Goal: Information Seeking & Learning: Learn about a topic

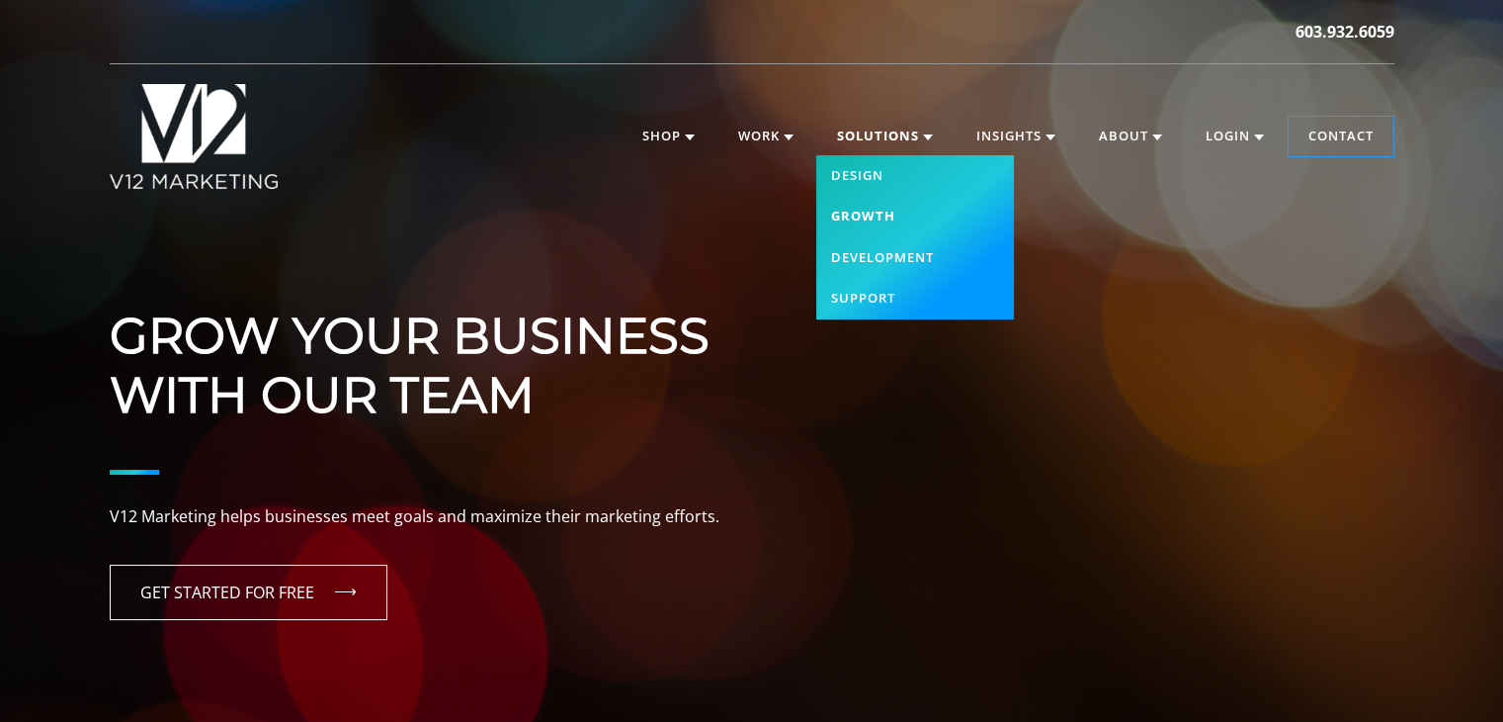
click at [882, 218] on link "Growth" at bounding box center [915, 217] width 198 height 42
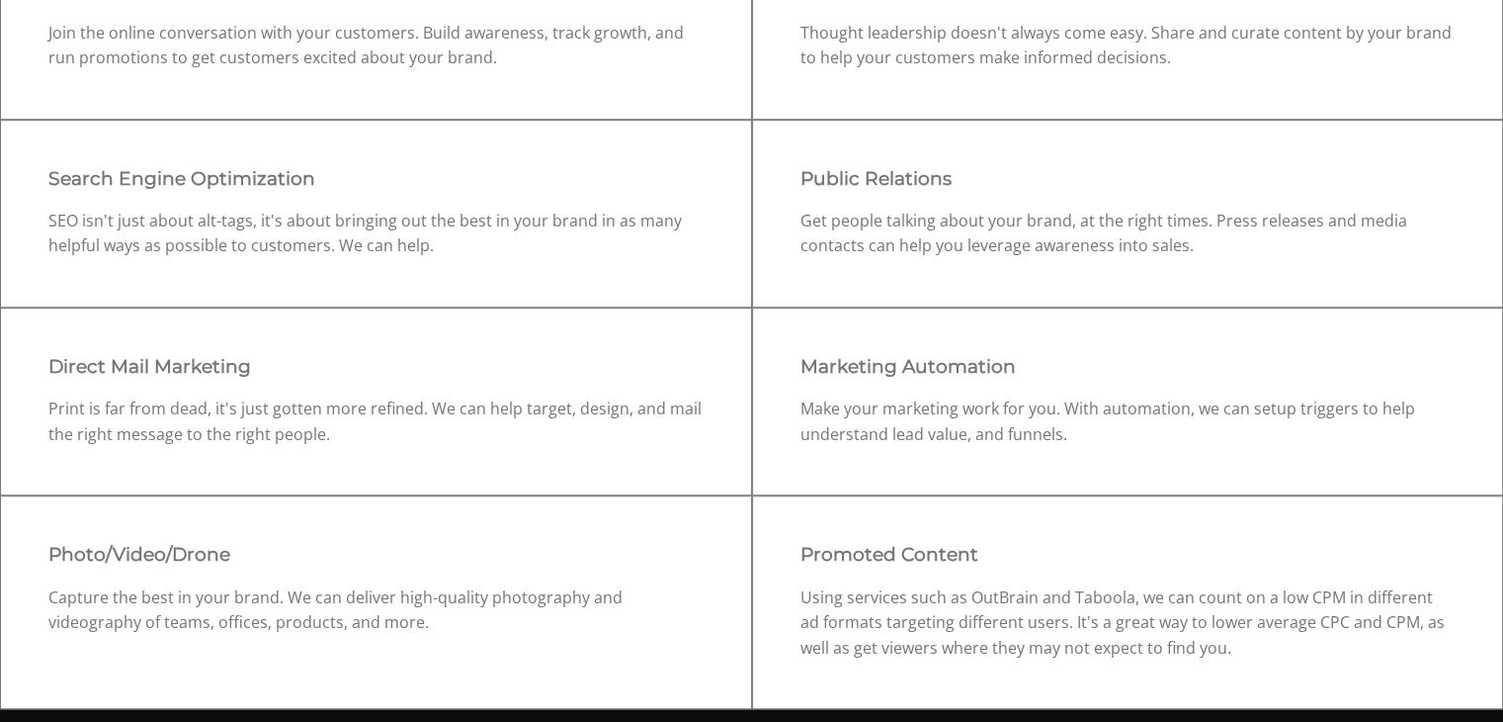
scroll to position [1297, 0]
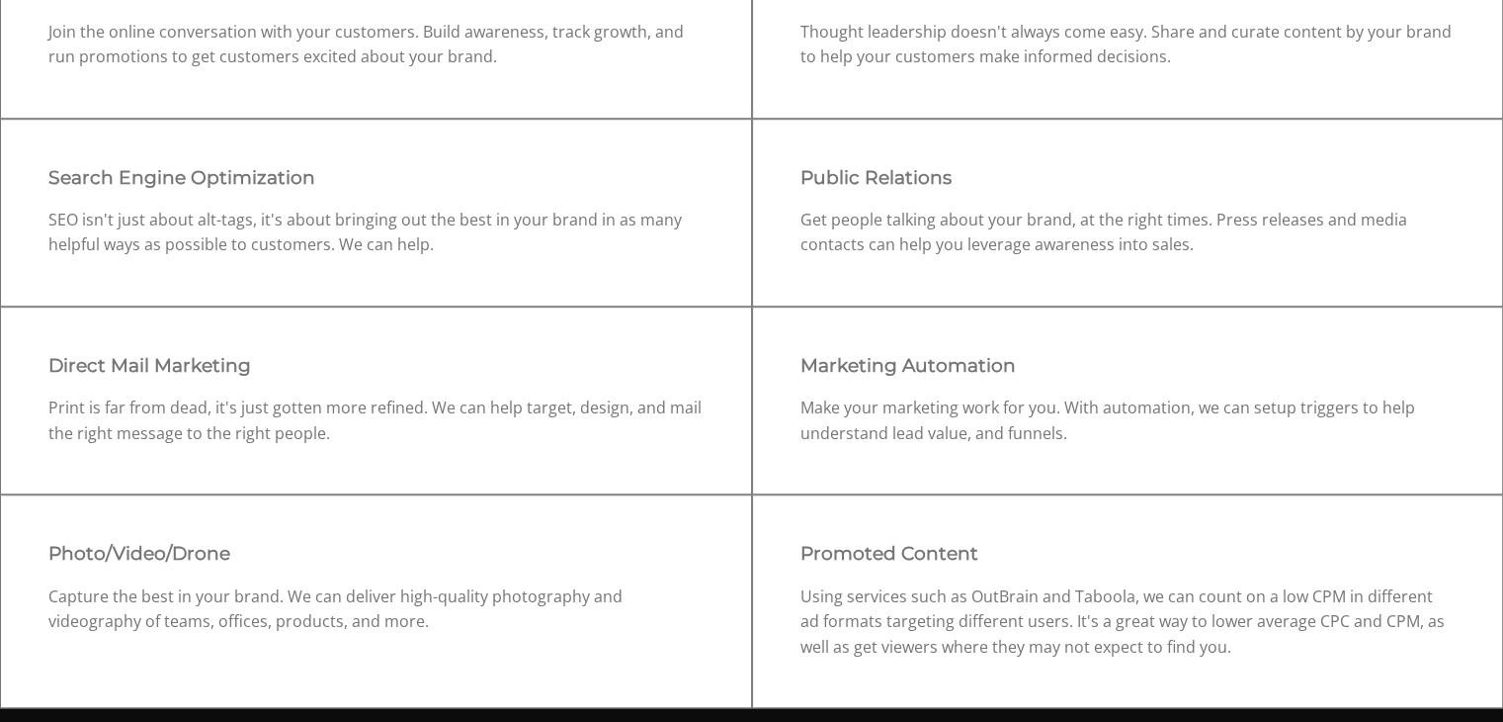
click at [734, 339] on div "Direct Mail Marketing Print is far from dead, it's just gotten more refined. We…" at bounding box center [376, 400] width 752 height 188
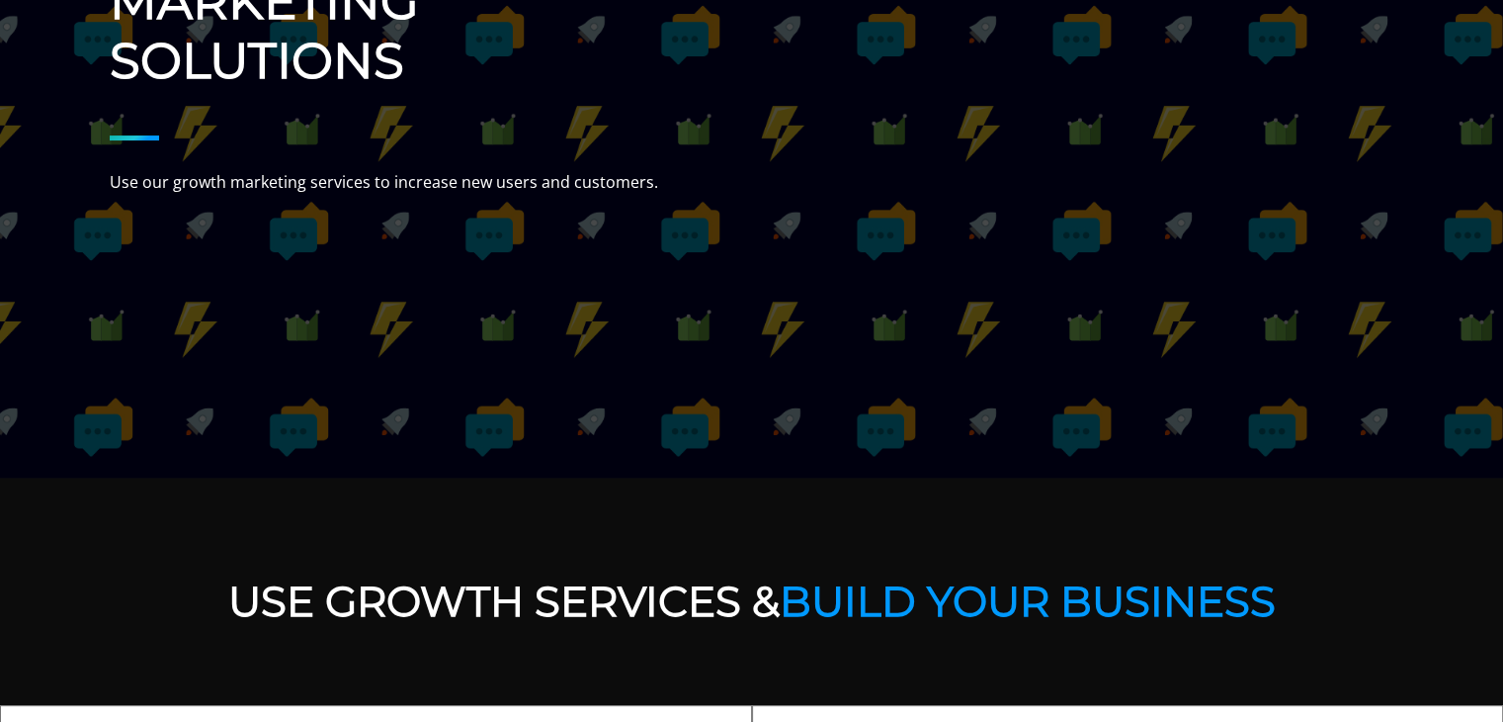
scroll to position [0, 0]
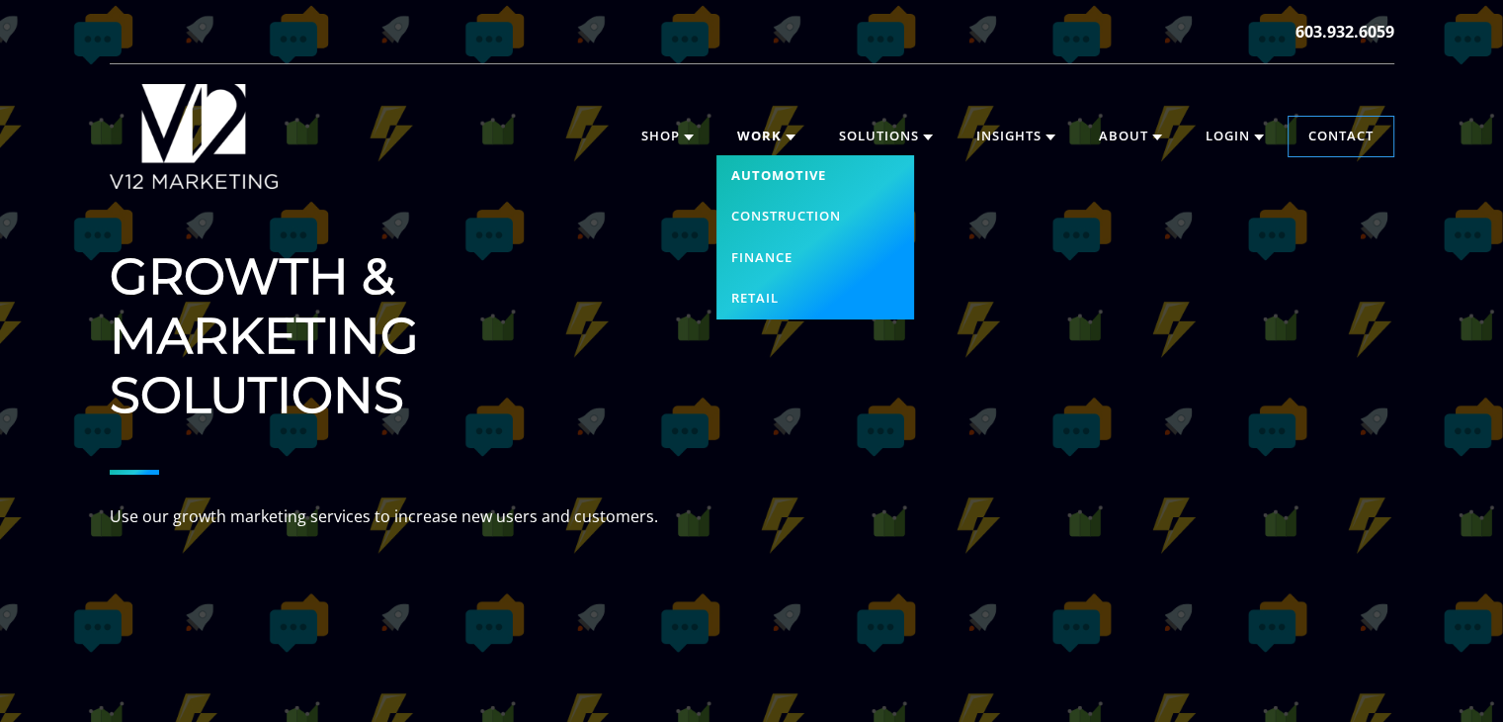
click at [764, 164] on link "Automotive" at bounding box center [816, 176] width 198 height 42
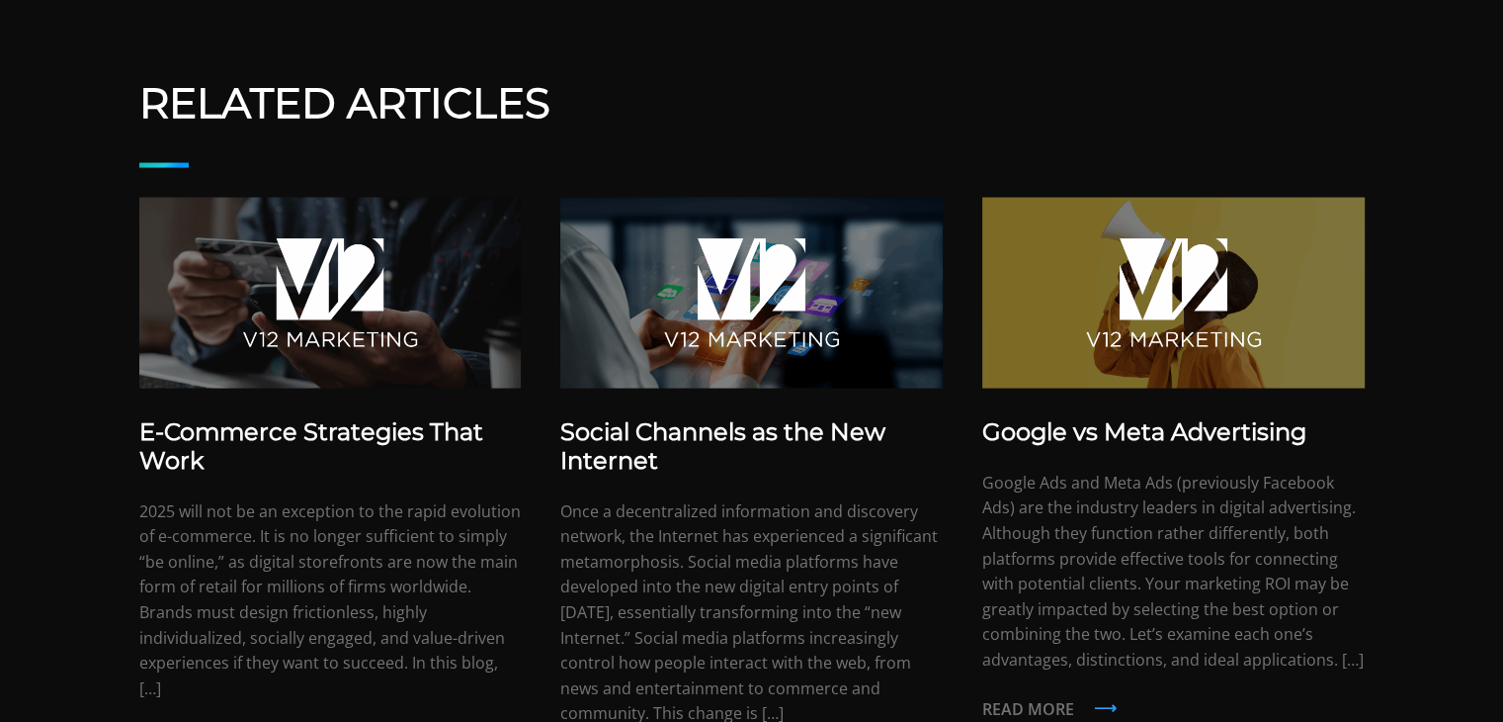
scroll to position [3930, 0]
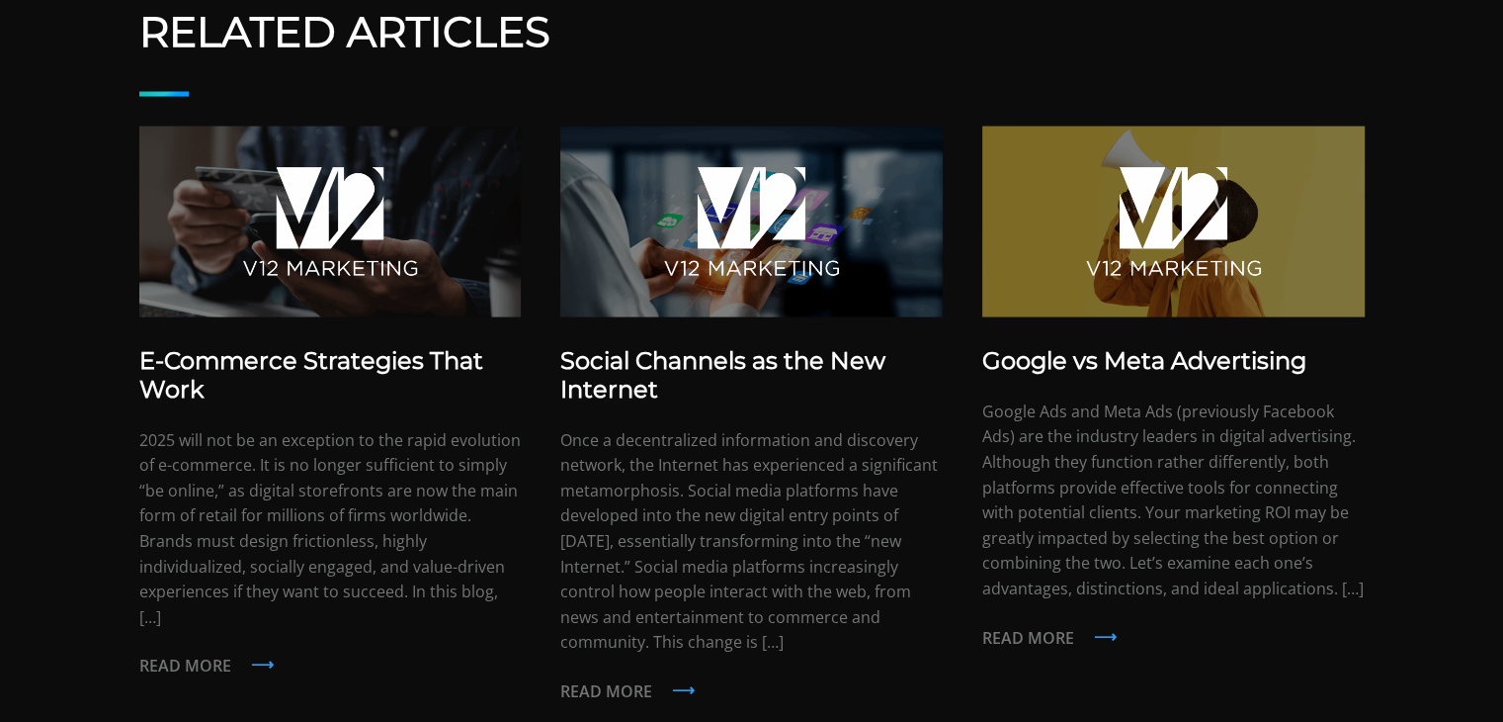
click at [1128, 285] on img at bounding box center [1174, 222] width 383 height 191
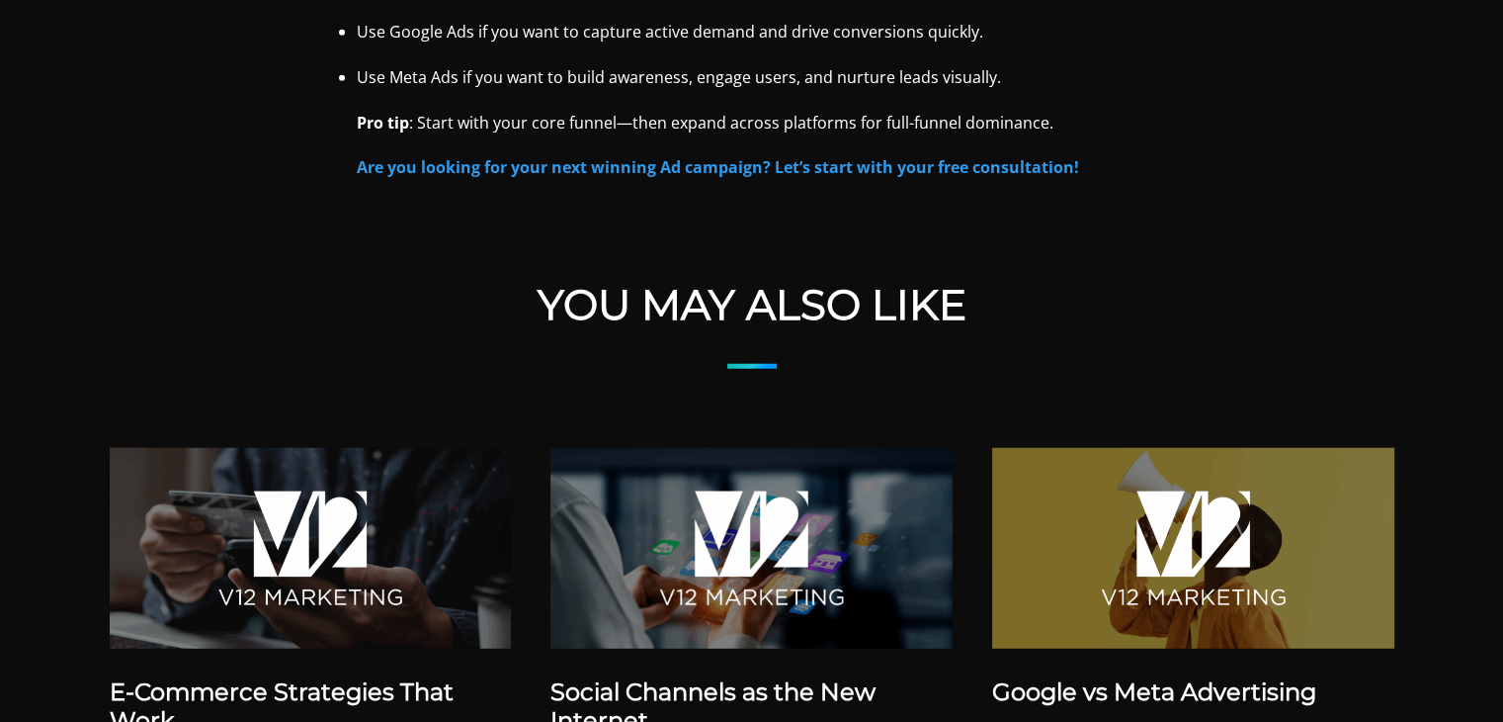
scroll to position [5272, 0]
